Goal: Contribute content

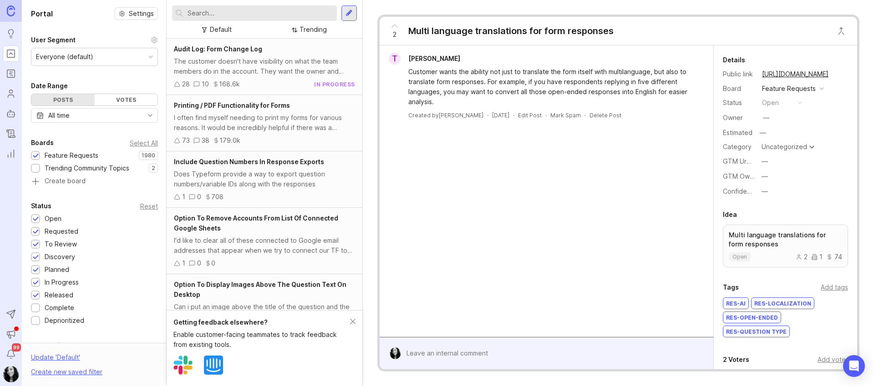
click at [355, 17] on div at bounding box center [348, 12] width 15 height 15
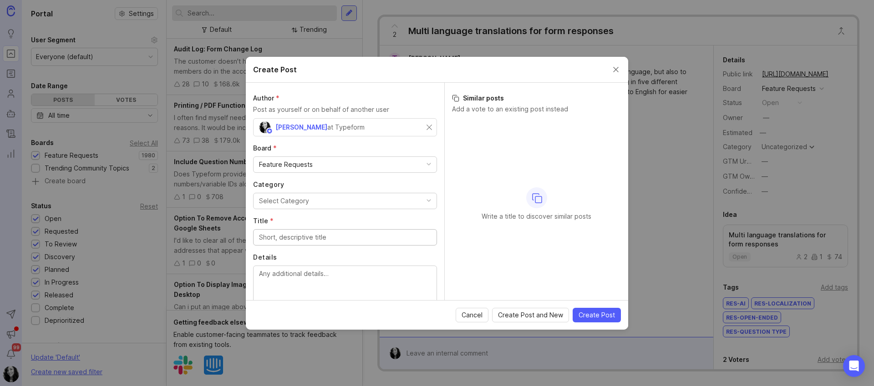
click at [327, 202] on button "Select Category" at bounding box center [345, 201] width 184 height 16
click at [310, 239] on input "Title *" at bounding box center [345, 236] width 172 height 10
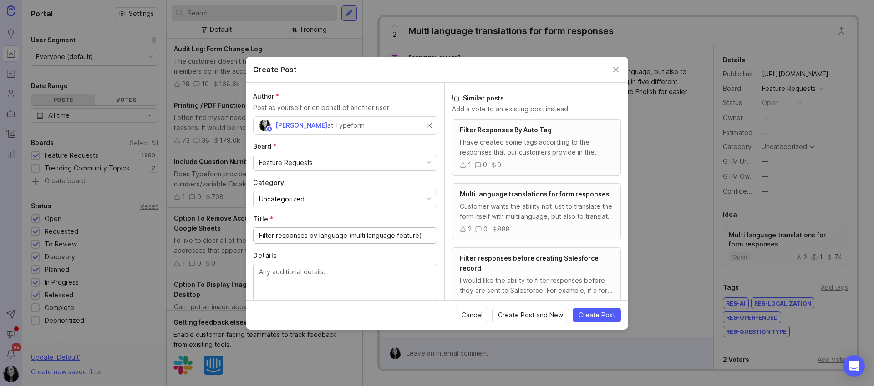
type input "Filter responses by language (multi language feature)"
click at [282, 280] on textarea "Details" at bounding box center [345, 282] width 172 height 30
paste textarea "undetstanding what portion of my respondents use the various translated options…"
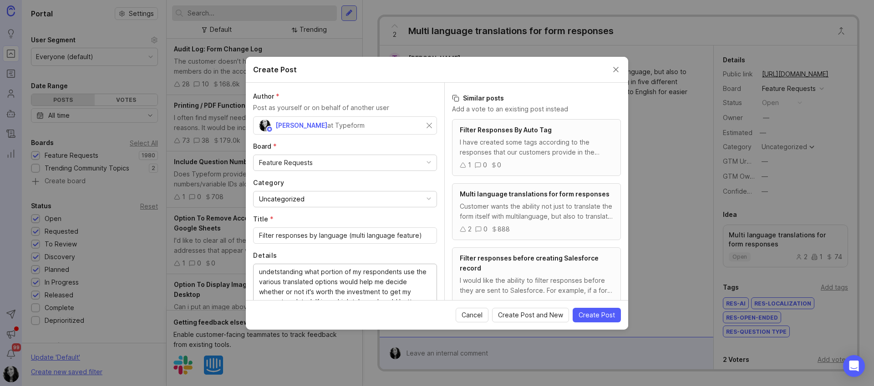
scroll to position [28, 0]
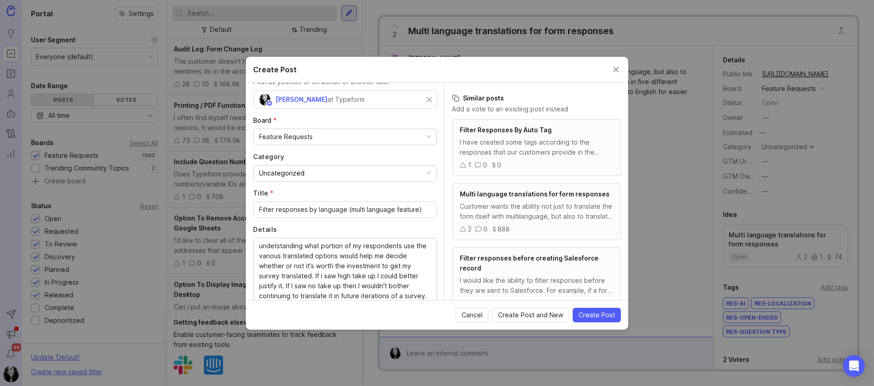
click at [254, 245] on div "undetstanding what portion of my respondents use the various translated options…" at bounding box center [345, 271] width 184 height 67
click at [258, 245] on div "undetstanding what portion of my respondents use the various translated options…" at bounding box center [345, 271] width 184 height 67
click at [260, 249] on textarea "undetstanding what portion of my respondents use the various translated options…" at bounding box center [345, 271] width 172 height 60
click at [427, 298] on textarea ""undetstanding what portion of my respondents use the various translated option…" at bounding box center [345, 271] width 172 height 60
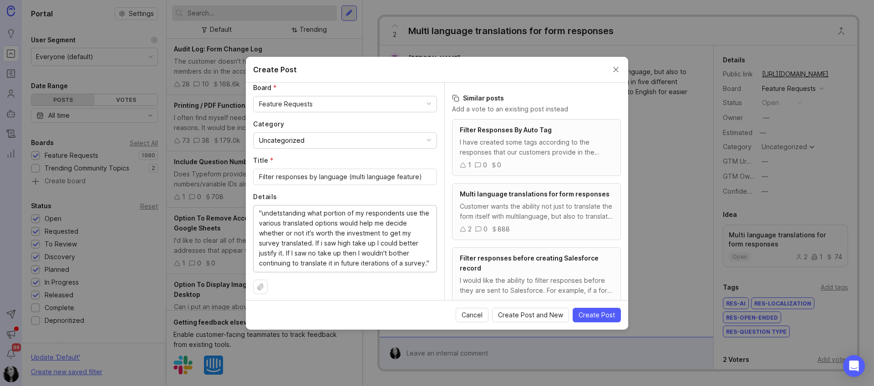
scroll to position [66, 0]
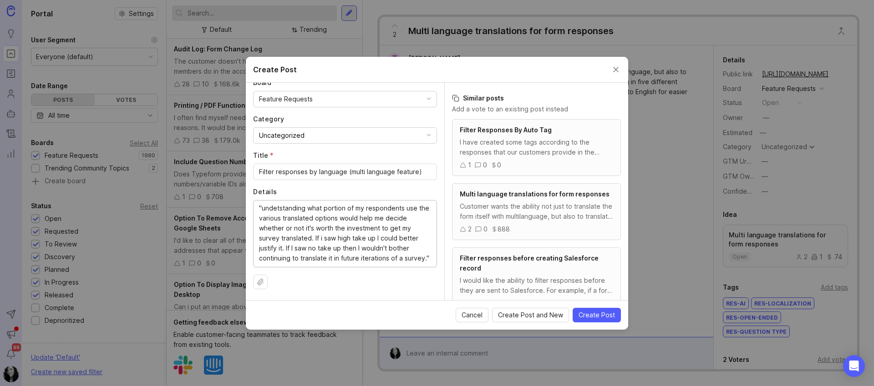
type textarea ""undetstanding what portion of my respondents use the various translated option…"
click at [598, 314] on span "Create Post" at bounding box center [597, 315] width 36 height 9
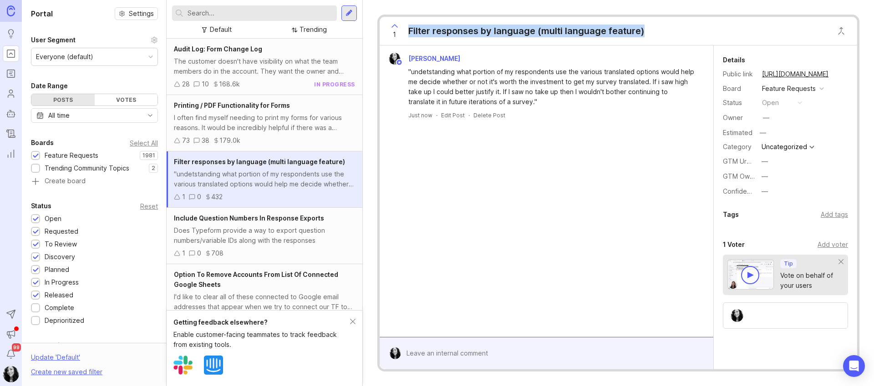
drag, startPoint x: 551, startPoint y: 28, endPoint x: 373, endPoint y: 20, distance: 178.2
click at [373, 20] on div "1 Filter responses by language (multi language feature) [PERSON_NAME] "undetsta…" at bounding box center [618, 193] width 511 height 386
copy div "Filter responses by language (multi language feature)"
